Goal: Information Seeking & Learning: Check status

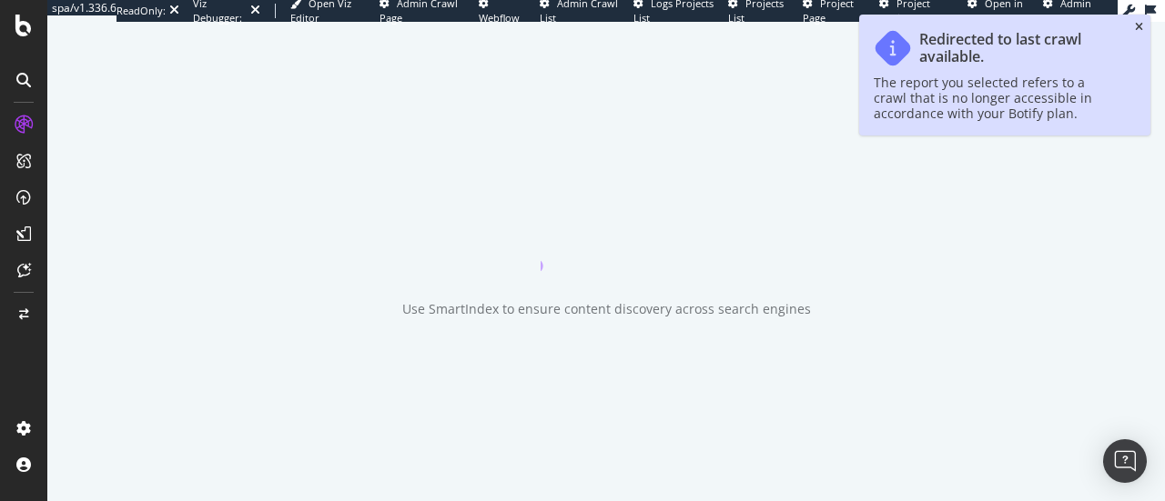
click at [1139, 24] on icon "close toast" at bounding box center [1139, 27] width 8 height 11
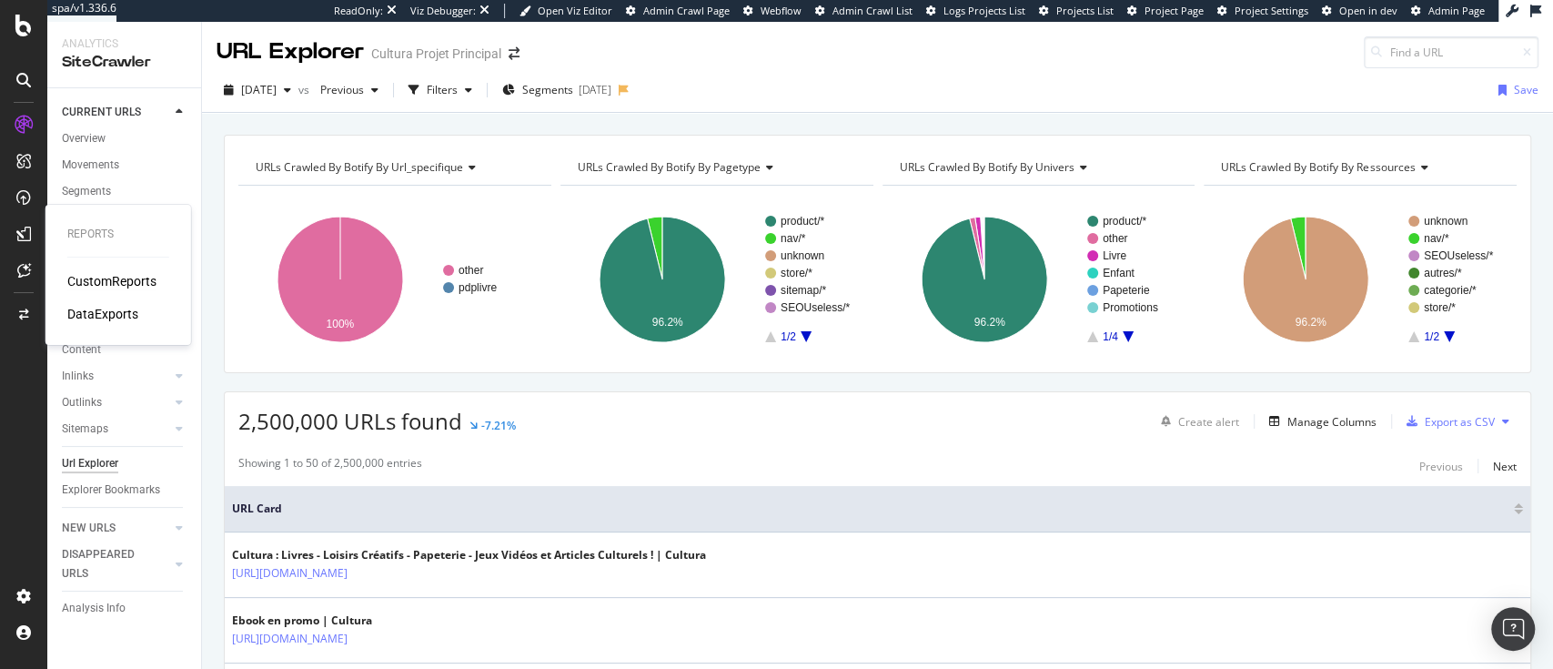
click at [98, 281] on div "CustomReports" at bounding box center [111, 281] width 89 height 18
